Goal: Task Accomplishment & Management: Use online tool/utility

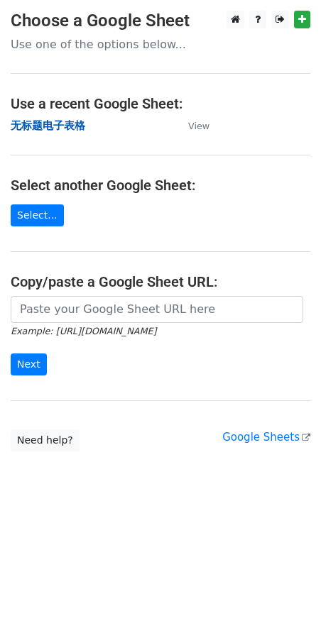
click at [70, 130] on strong "无标题电子表格" at bounding box center [48, 125] width 75 height 13
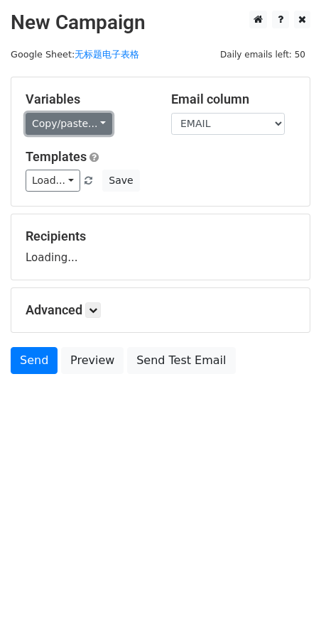
click at [72, 130] on link "Copy/paste..." at bounding box center [69, 124] width 87 height 22
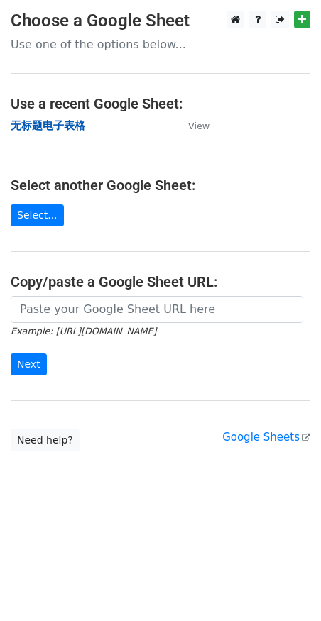
click at [72, 126] on strong "无标题电子表格" at bounding box center [48, 125] width 75 height 13
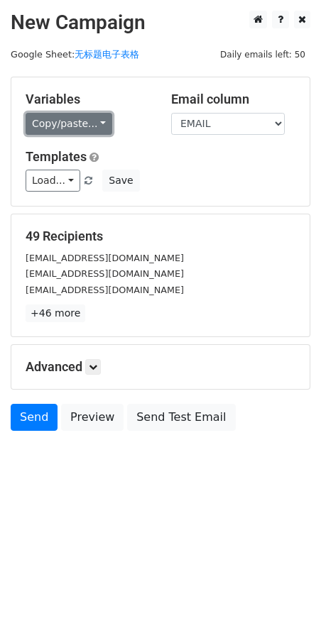
drag, startPoint x: 50, startPoint y: 126, endPoint x: 54, endPoint y: 133, distance: 7.3
click at [50, 126] on link "Copy/paste..." at bounding box center [69, 124] width 87 height 22
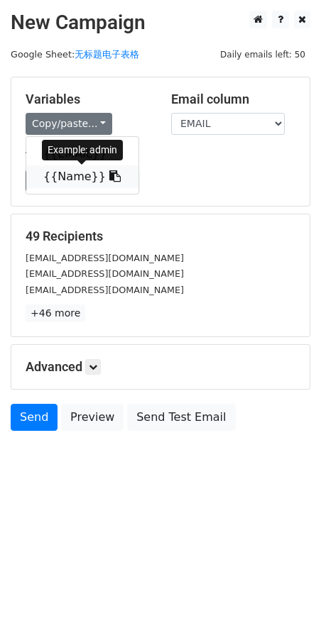
click at [62, 170] on link "{{Name}}" at bounding box center [82, 176] width 112 height 23
